Goal: Task Accomplishment & Management: Use online tool/utility

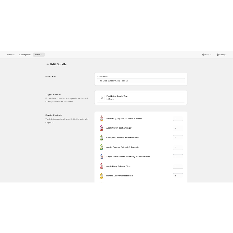
scroll to position [132, 0]
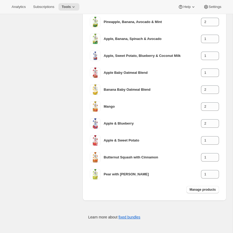
click at [69, 13] on div "Analytics Subscriptions Tools Help Settings" at bounding box center [116, 7] width 233 height 14
click at [70, 9] on button "Tools" at bounding box center [68, 6] width 21 height 7
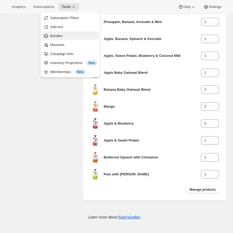
click at [58, 34] on span "Bundles" at bounding box center [56, 36] width 12 height 4
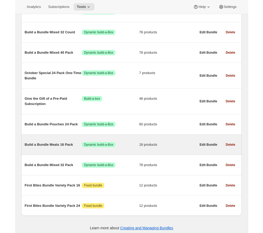
scroll to position [267, 0]
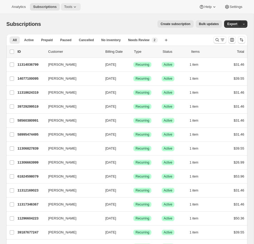
click at [69, 8] on span "Tools" at bounding box center [68, 7] width 8 height 4
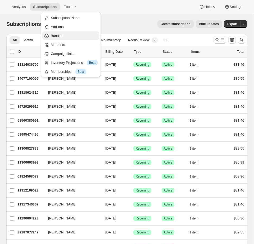
click at [59, 35] on span "Bundles" at bounding box center [57, 36] width 12 height 4
